Goal: Information Seeking & Learning: Check status

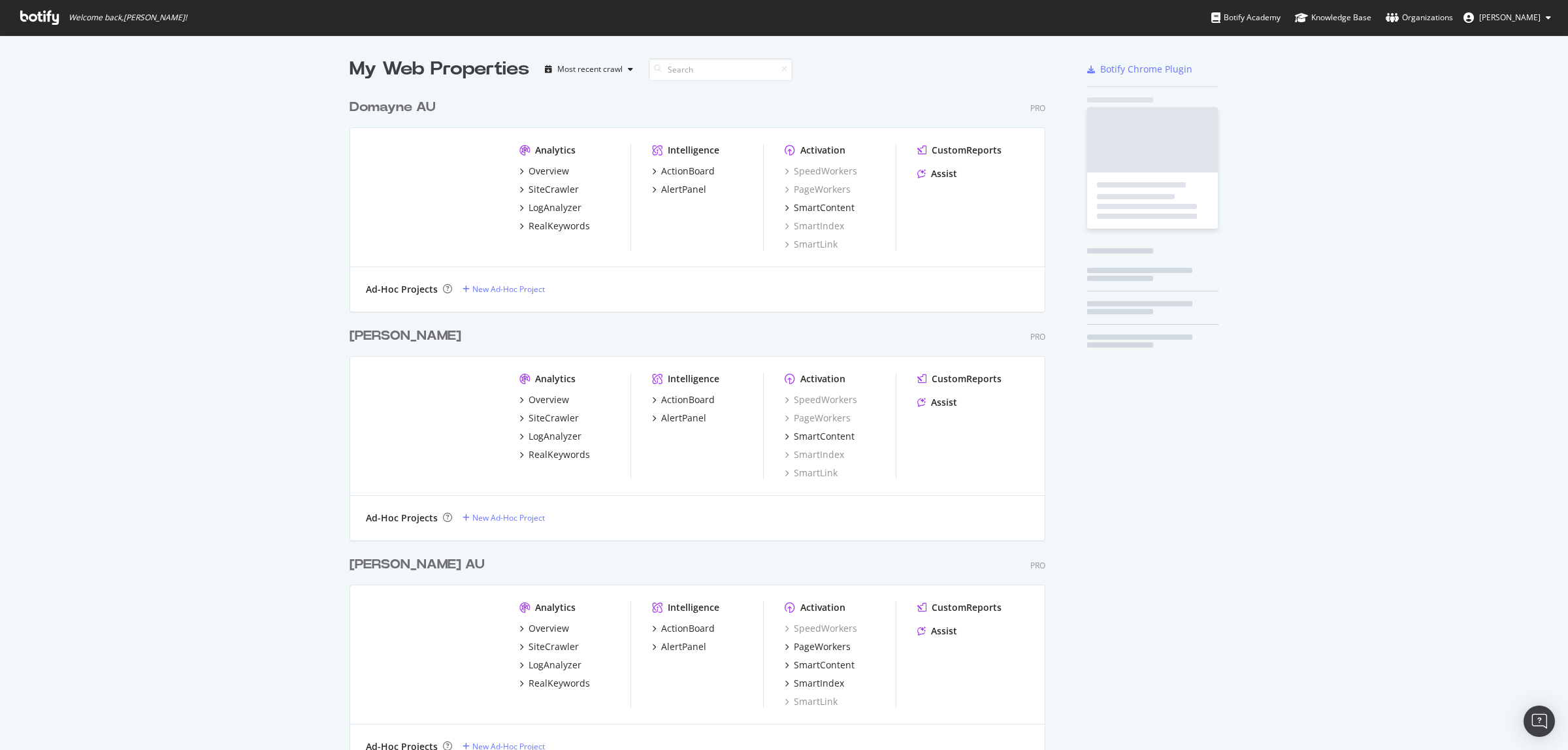
scroll to position [729, 694]
click at [279, 203] on div "My Web Properties Most recent crawl Domayne AU Pro Analytics Overview SiteCrawl…" at bounding box center [784, 439] width 1568 height 809
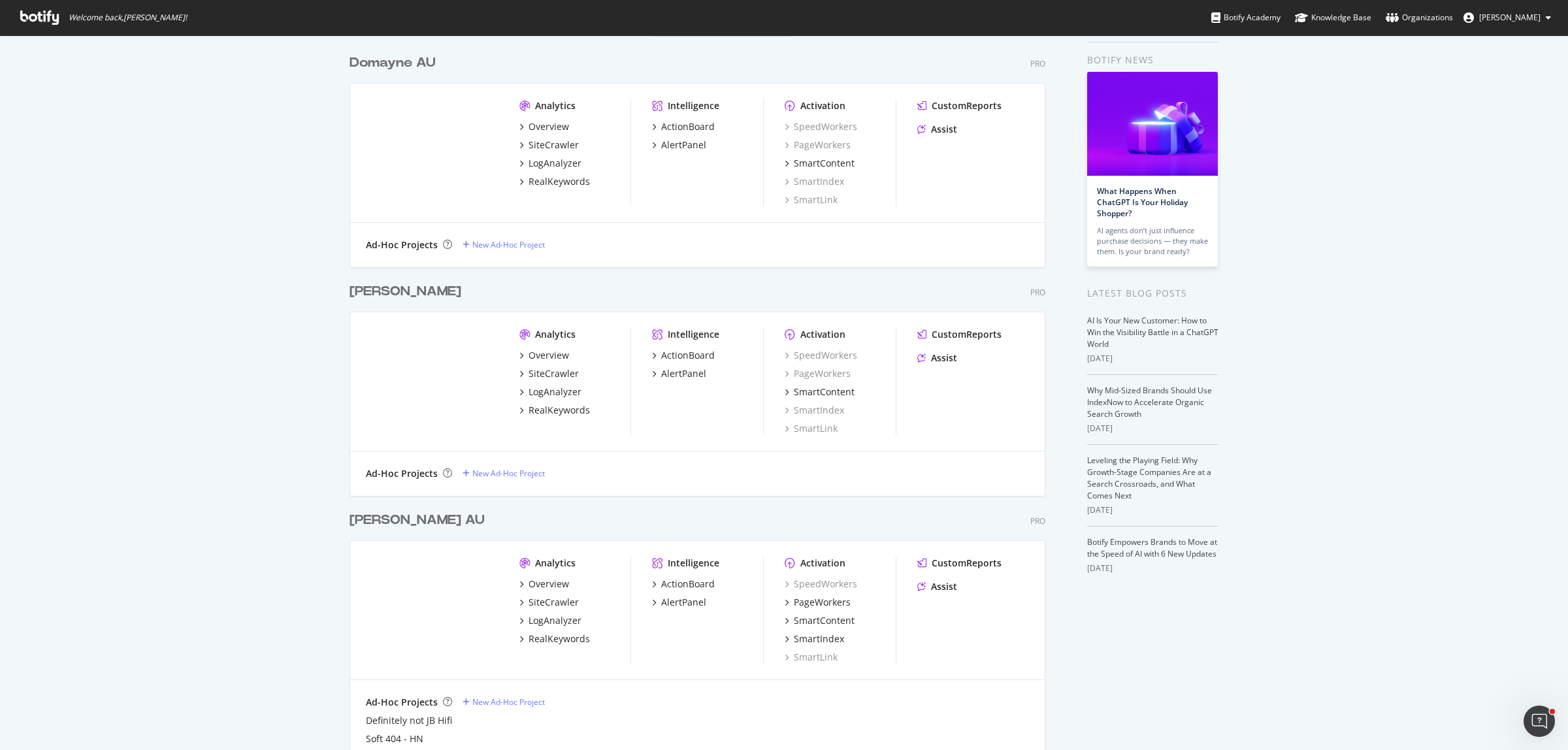
scroll to position [81, 0]
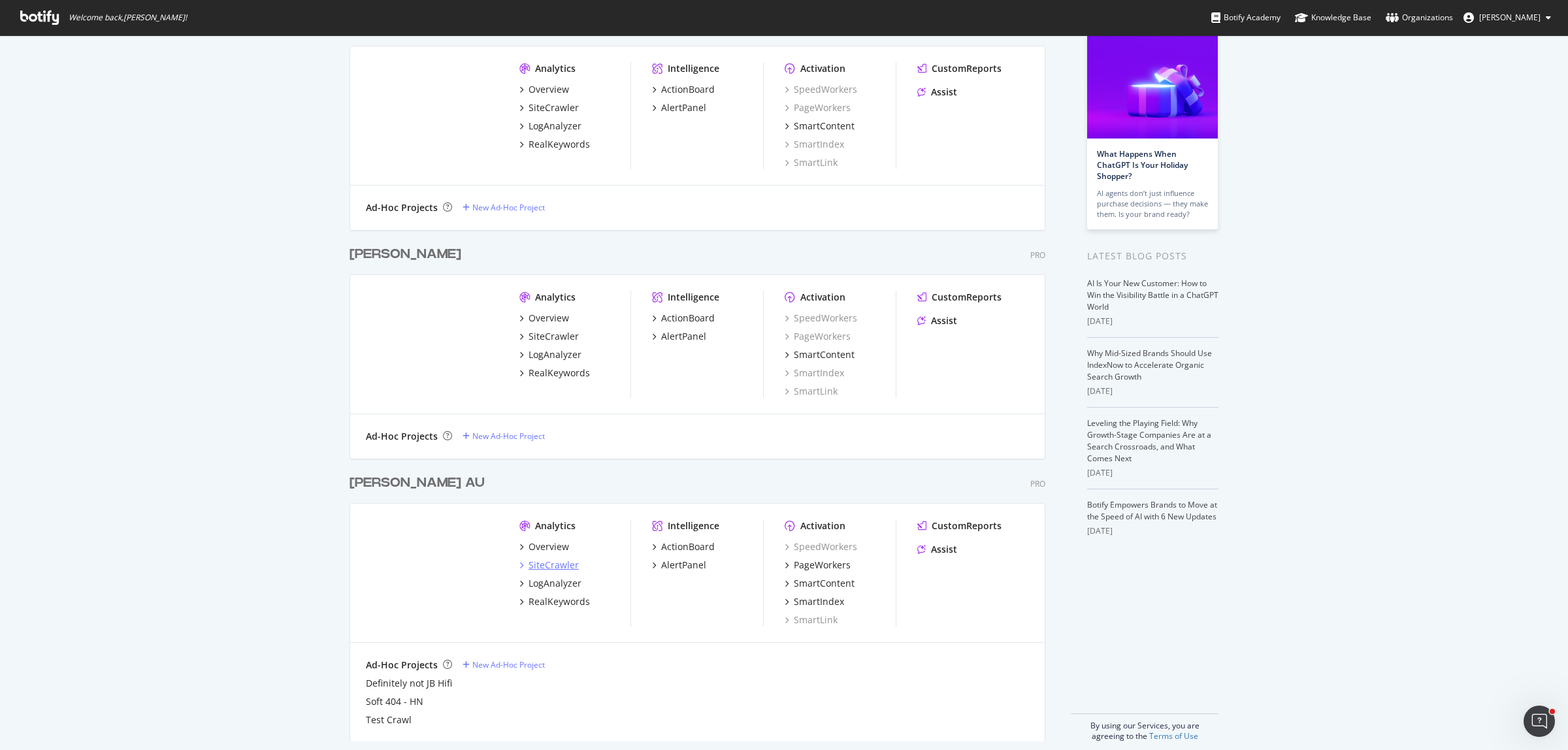
click at [555, 569] on div "SiteCrawler" at bounding box center [553, 565] width 50 height 13
